Goal: Transaction & Acquisition: Purchase product/service

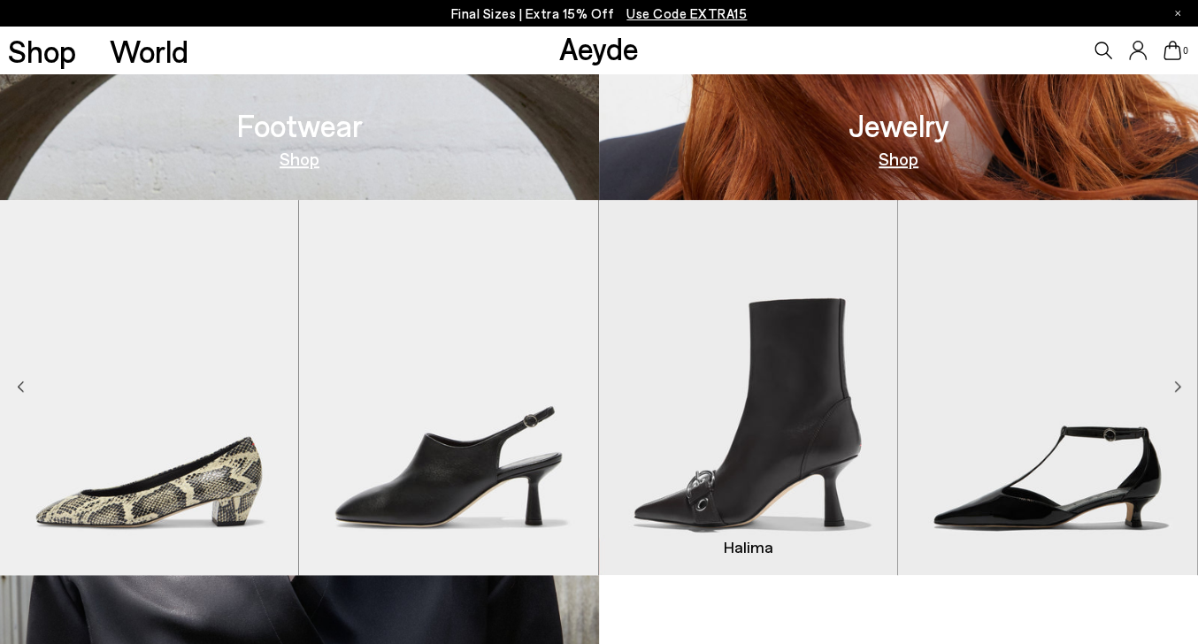
scroll to position [1238, 0]
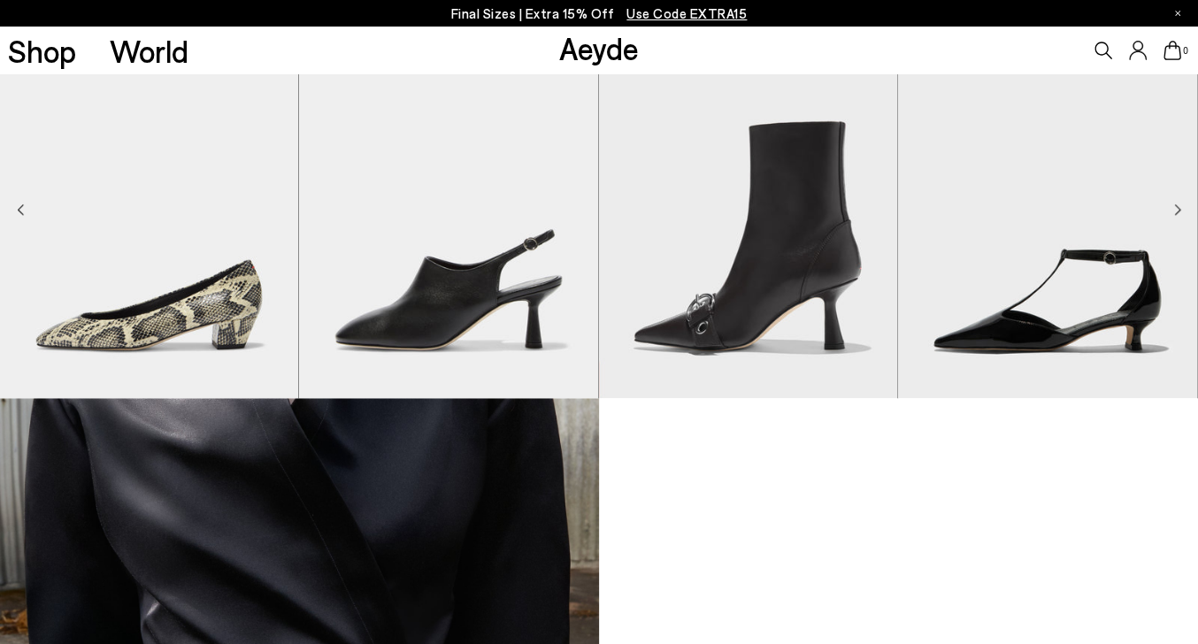
click at [1174, 207] on icon "Next slide" at bounding box center [1177, 209] width 7 height 12
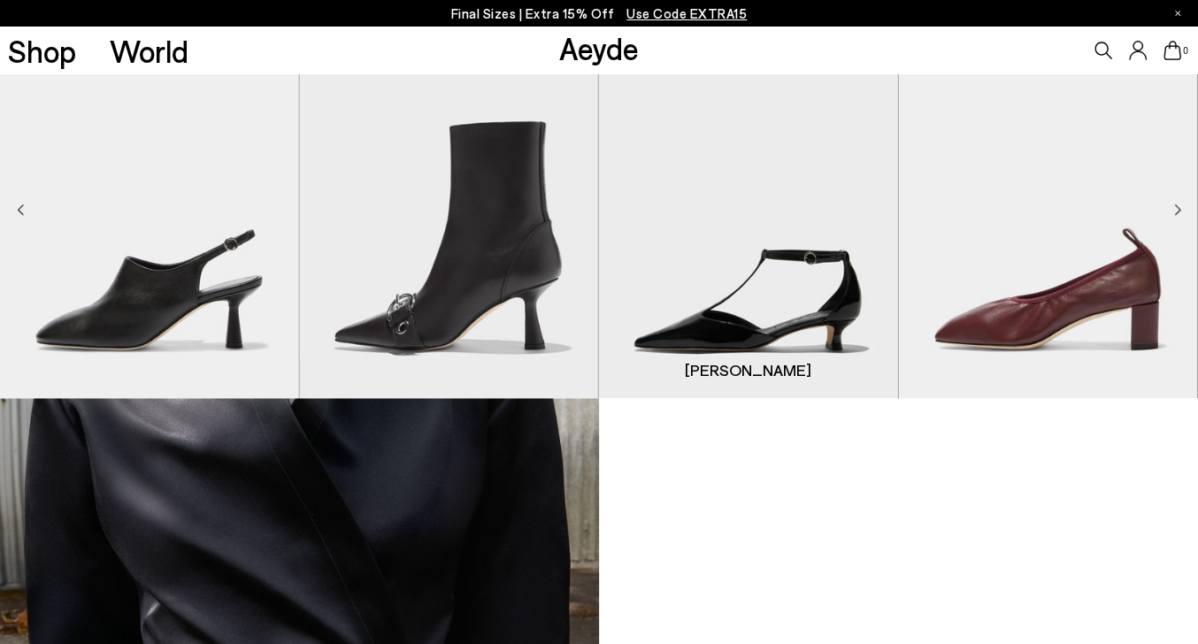
click at [810, 266] on img "4 / 9" at bounding box center [748, 210] width 298 height 375
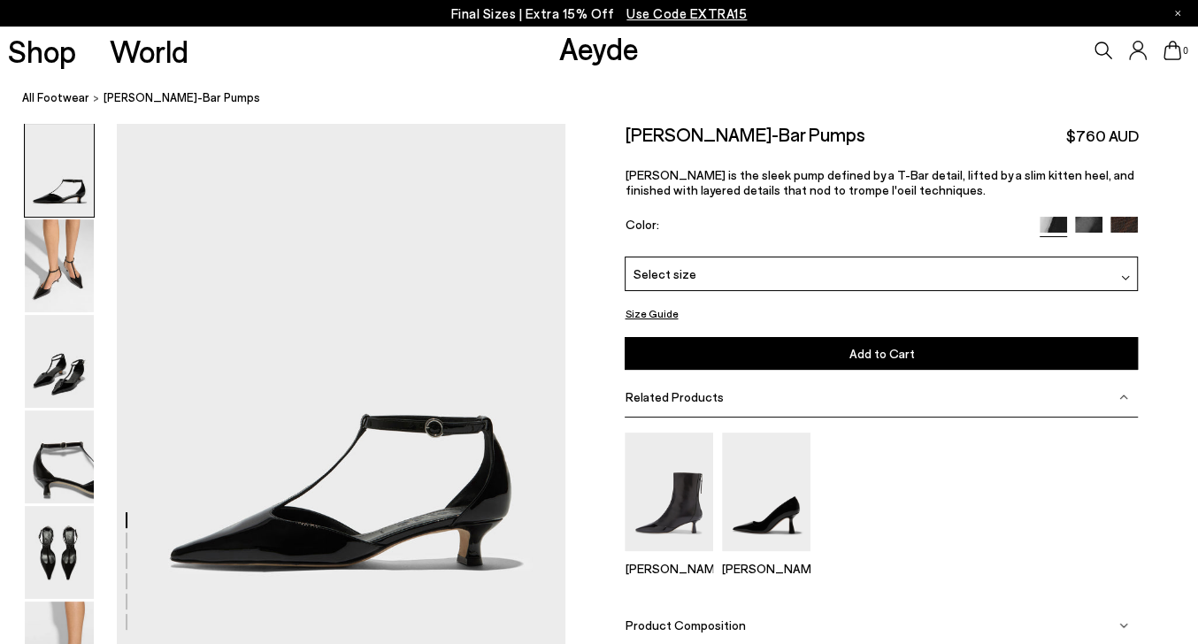
click at [1089, 244] on img at bounding box center [1088, 230] width 27 height 27
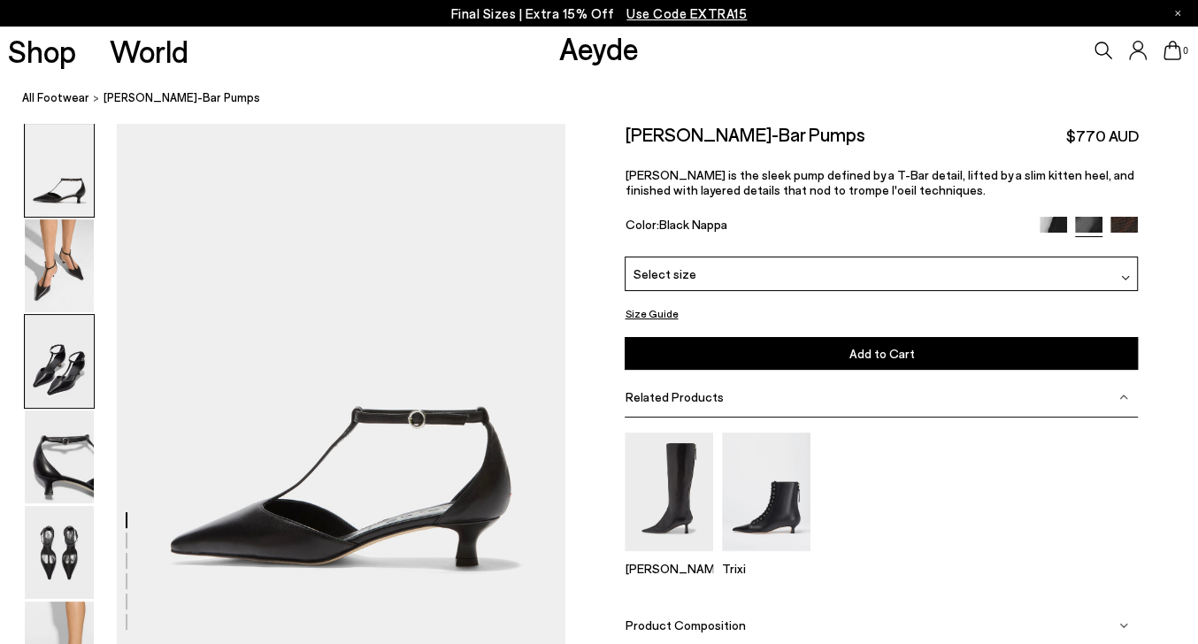
click at [45, 363] on img at bounding box center [59, 361] width 69 height 93
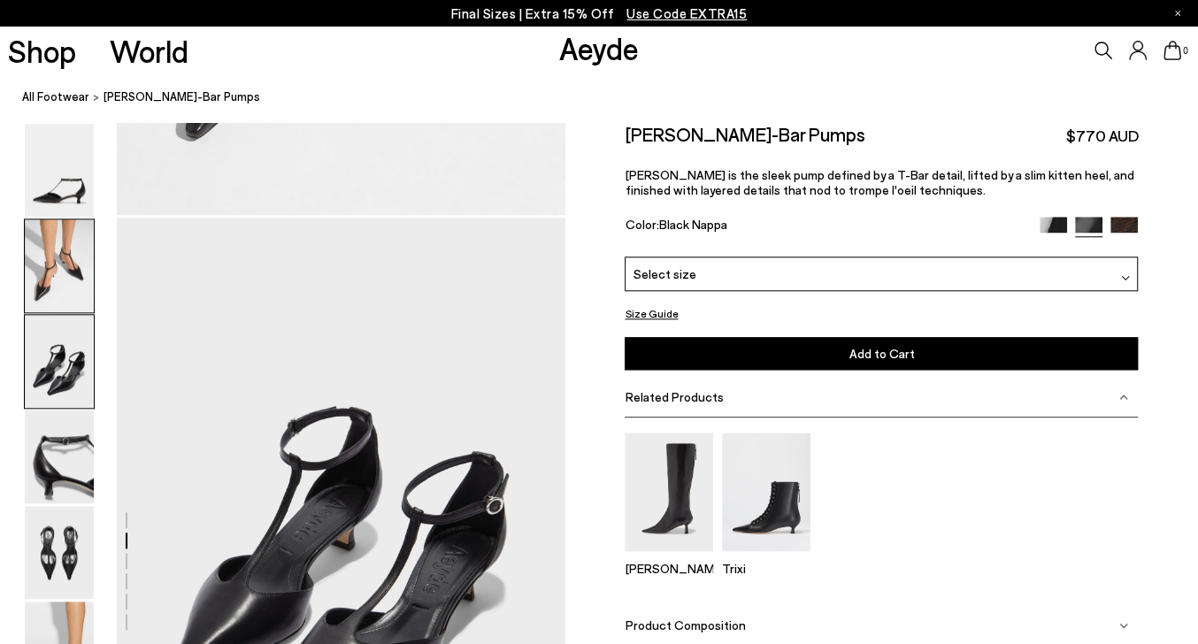
scroll to position [1126, 0]
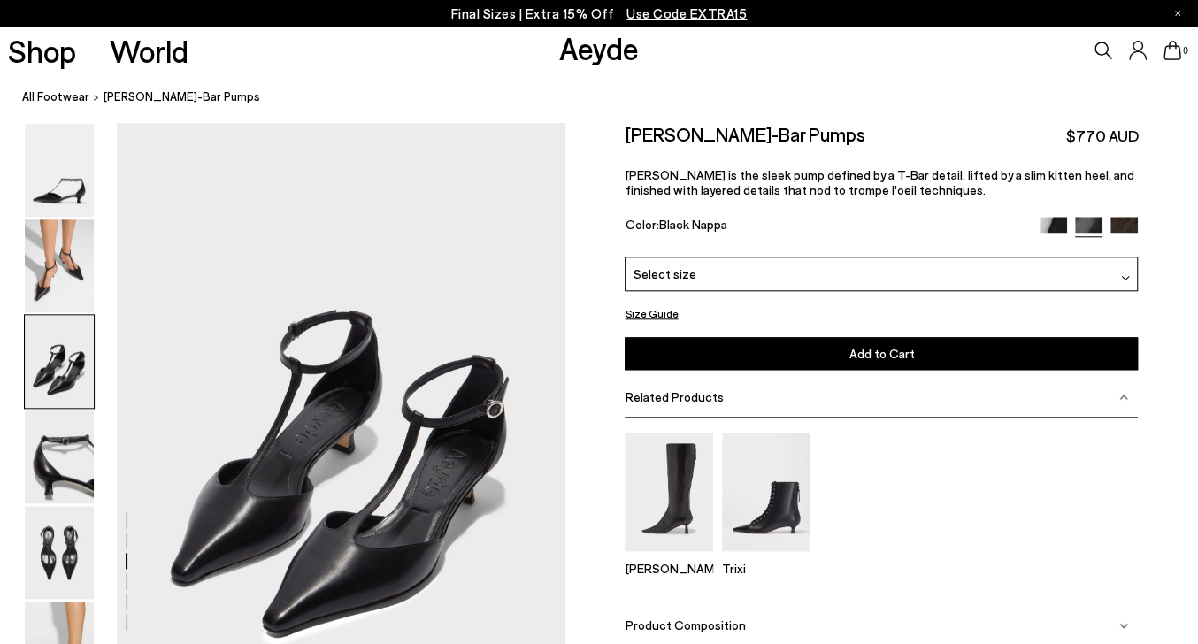
click at [1131, 244] on img at bounding box center [1123, 230] width 27 height 27
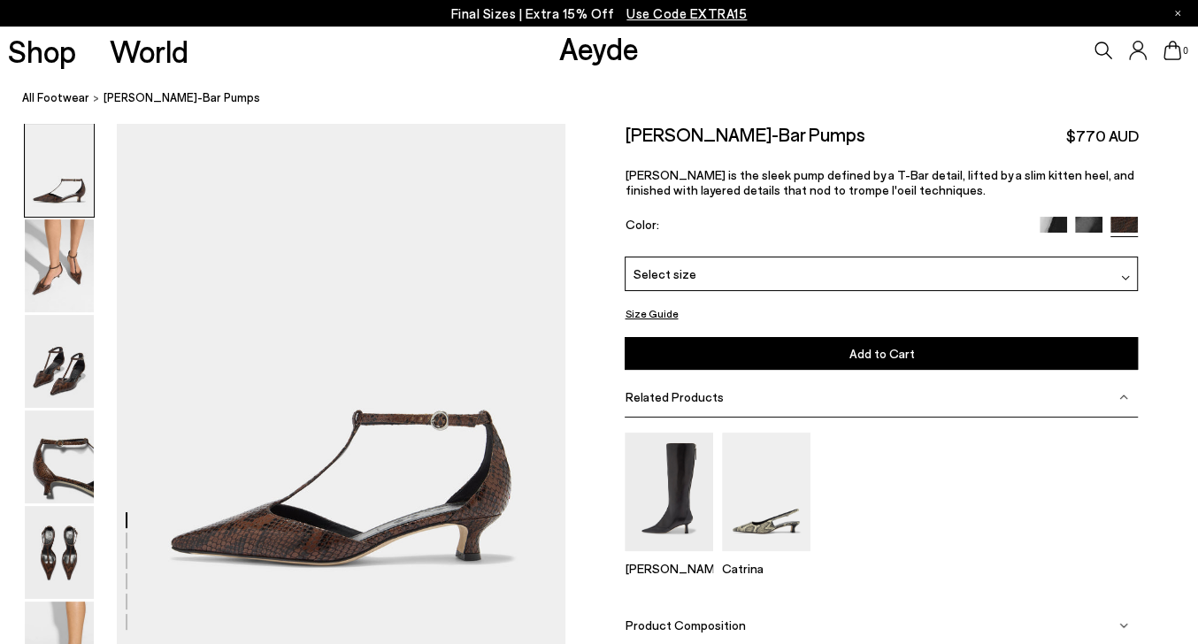
click at [486, 14] on p "Final Sizes | Extra 15% Off Use Code EXTRA15" at bounding box center [599, 14] width 296 height 22
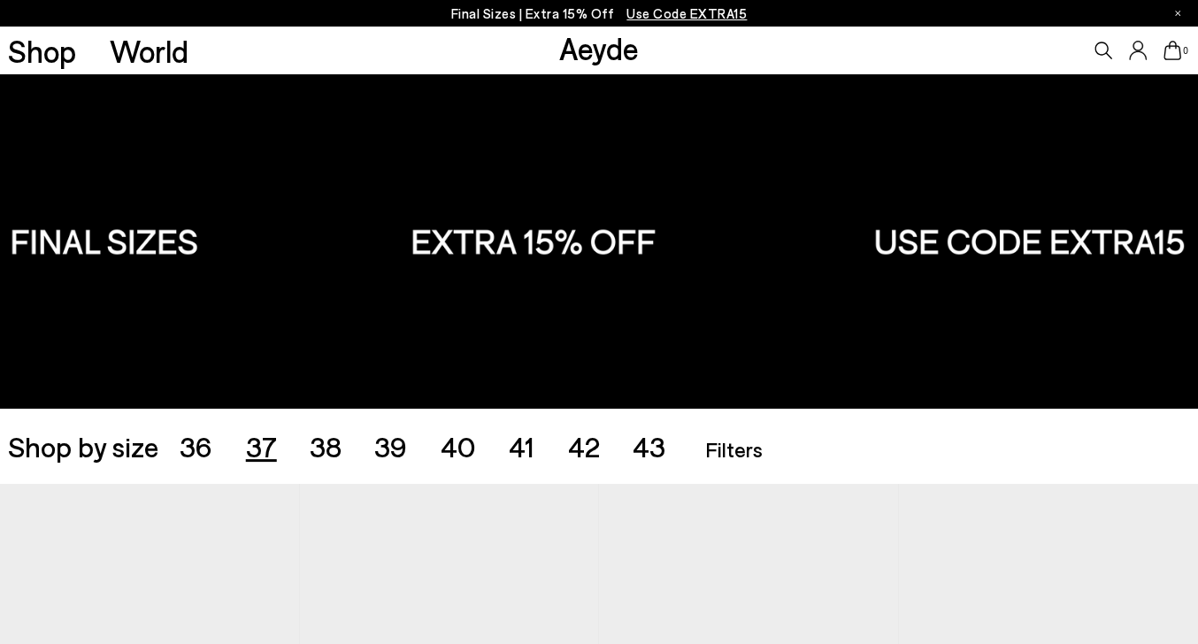
click at [251, 444] on span "37" at bounding box center [261, 446] width 31 height 34
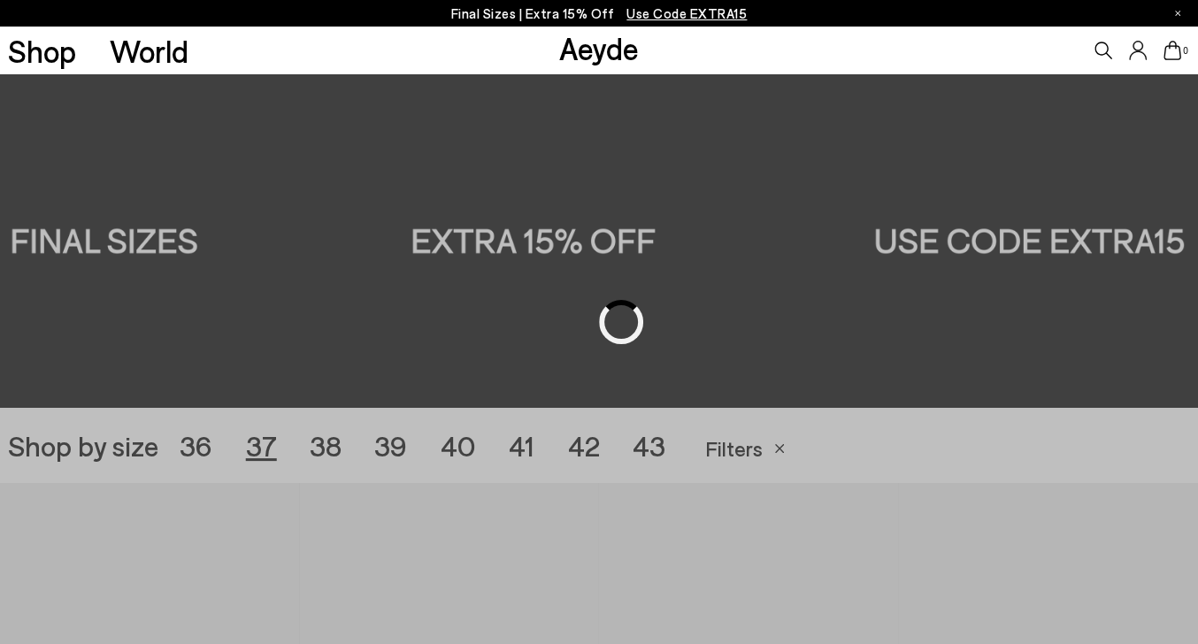
scroll to position [333, 0]
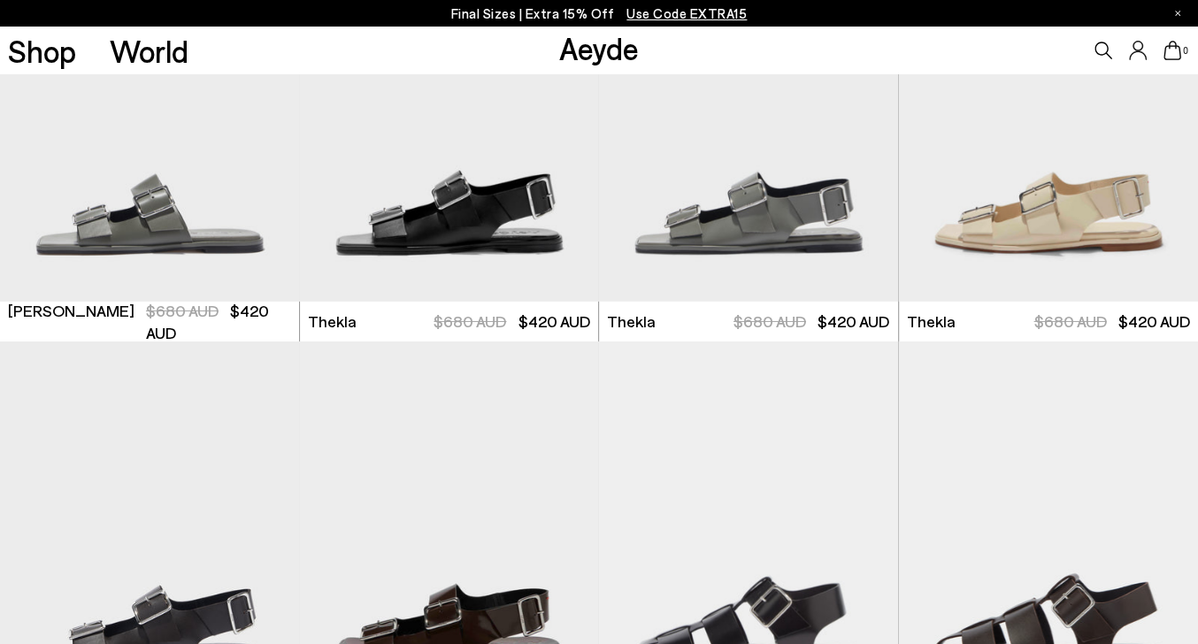
scroll to position [3835, 0]
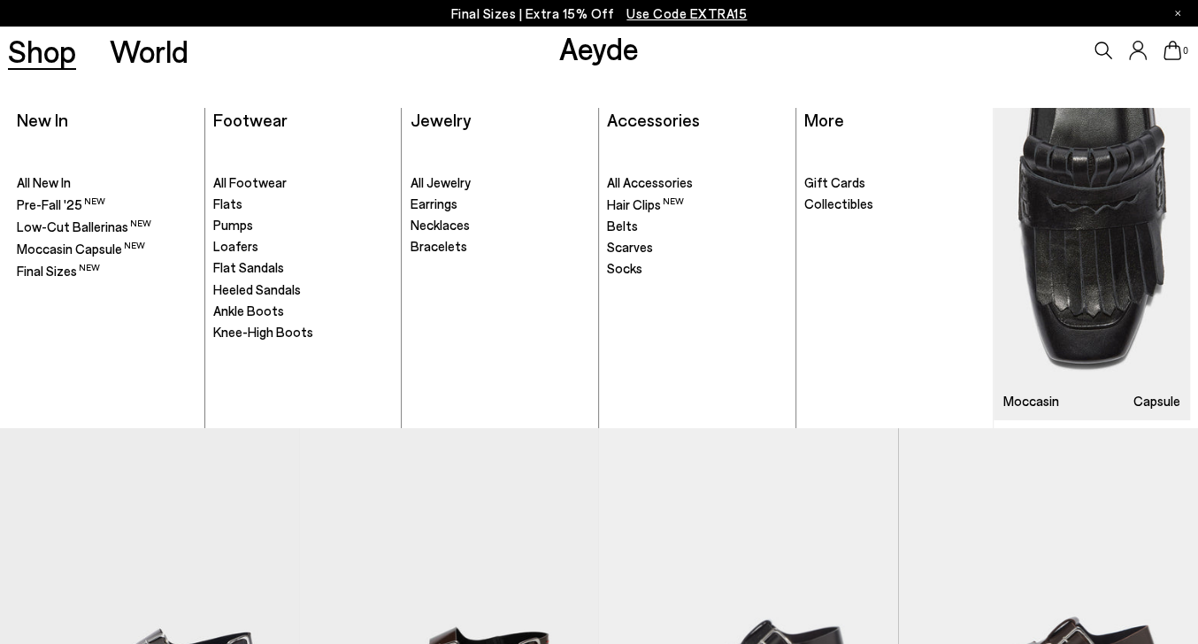
scroll to position [1134, 0]
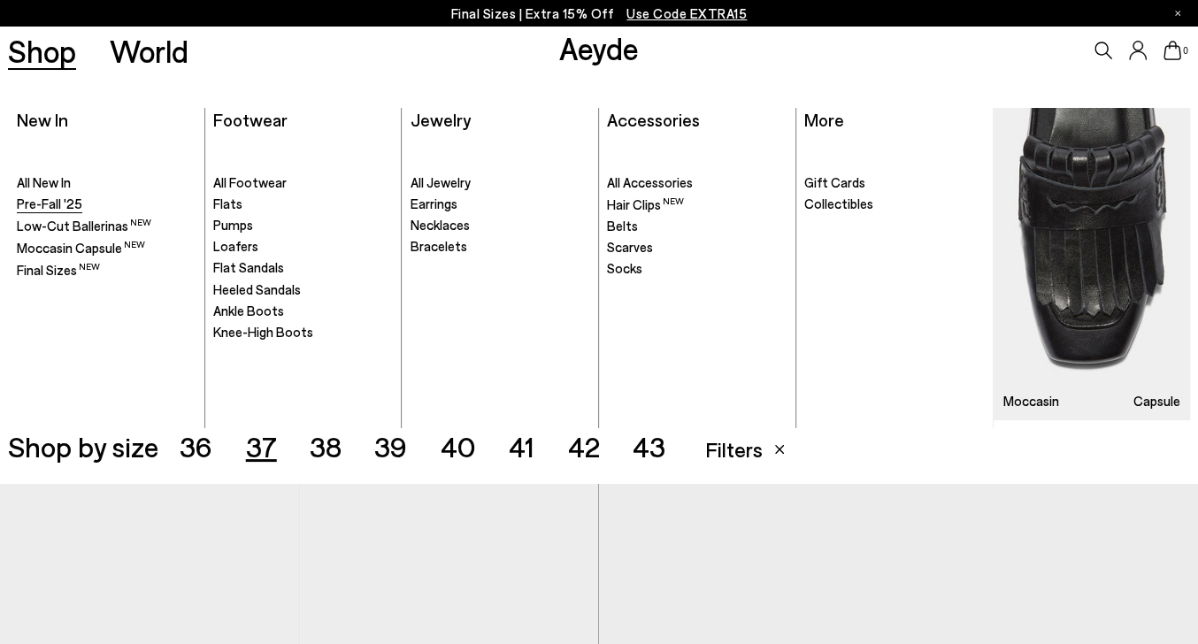
click at [66, 200] on span "Pre-Fall '25" at bounding box center [49, 203] width 65 height 16
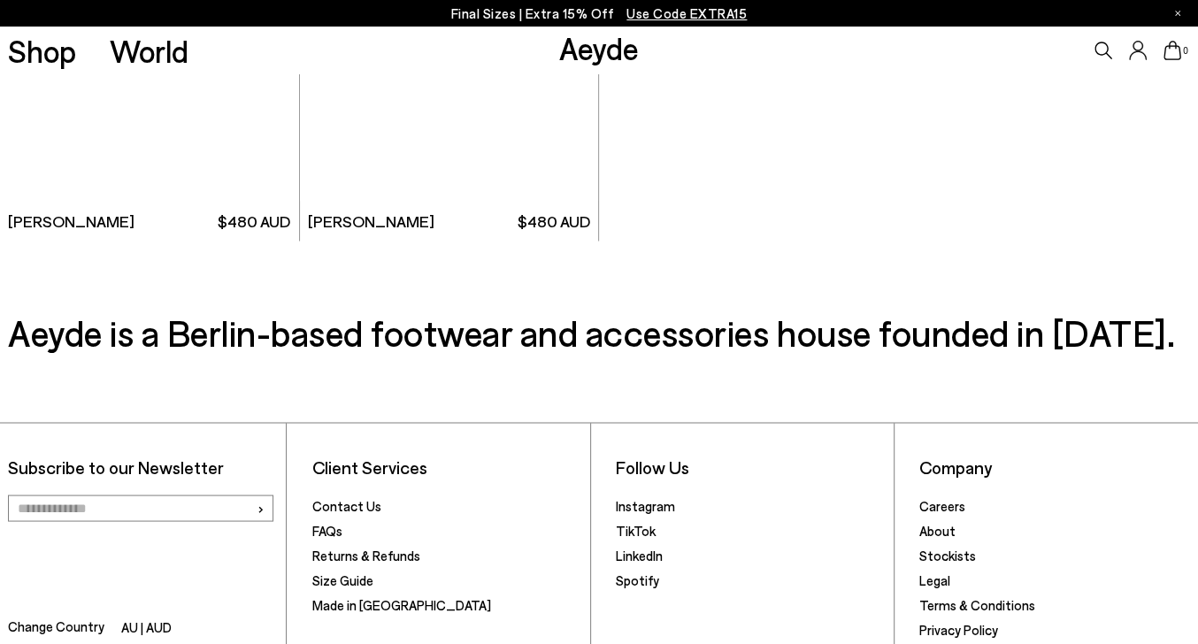
scroll to position [11098, 0]
